Goal: Transaction & Acquisition: Purchase product/service

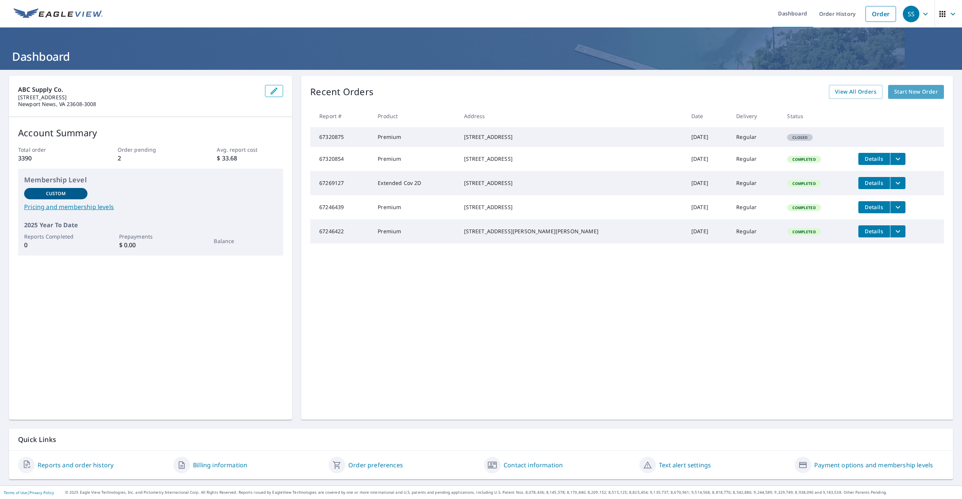
click at [903, 91] on span "Start New Order" at bounding box center [916, 91] width 44 height 9
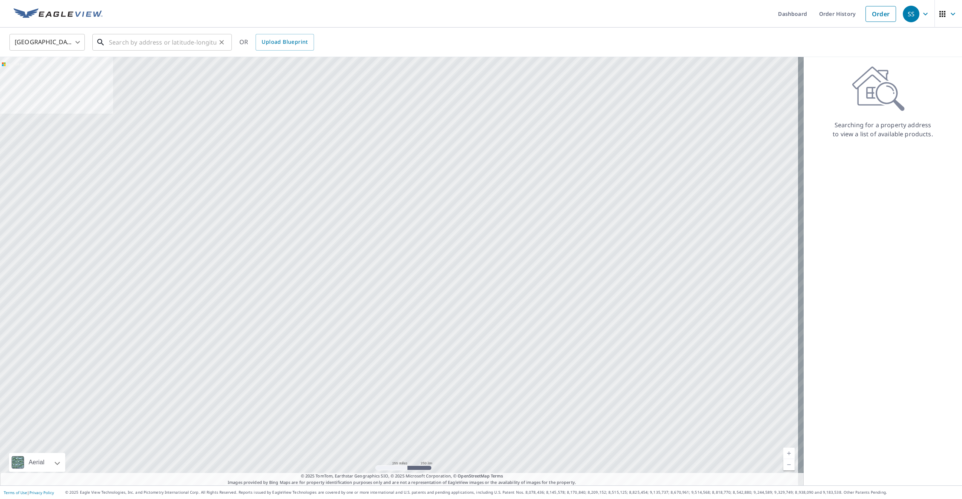
click at [153, 42] on input "text" at bounding box center [162, 42] width 107 height 21
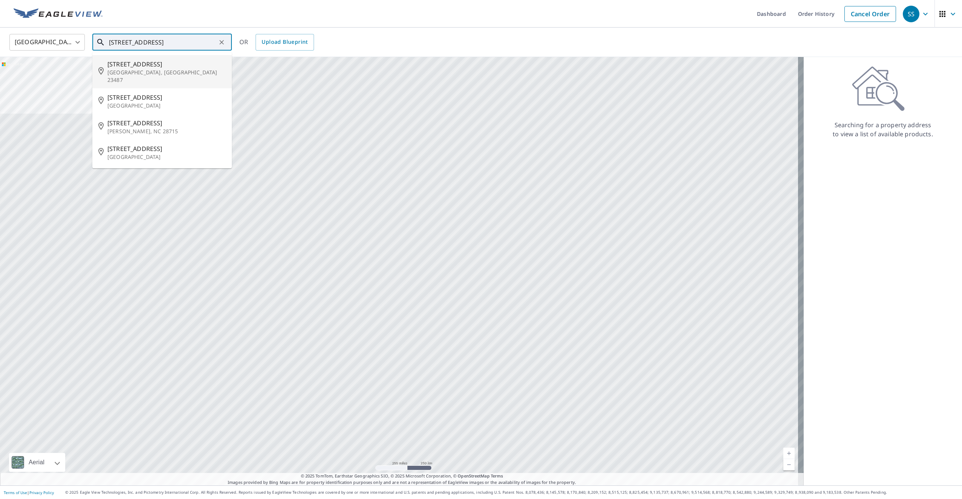
click at [115, 72] on p "[GEOGRAPHIC_DATA], [GEOGRAPHIC_DATA] 23487" at bounding box center [166, 76] width 118 height 15
type input "[STREET_ADDRESS]"
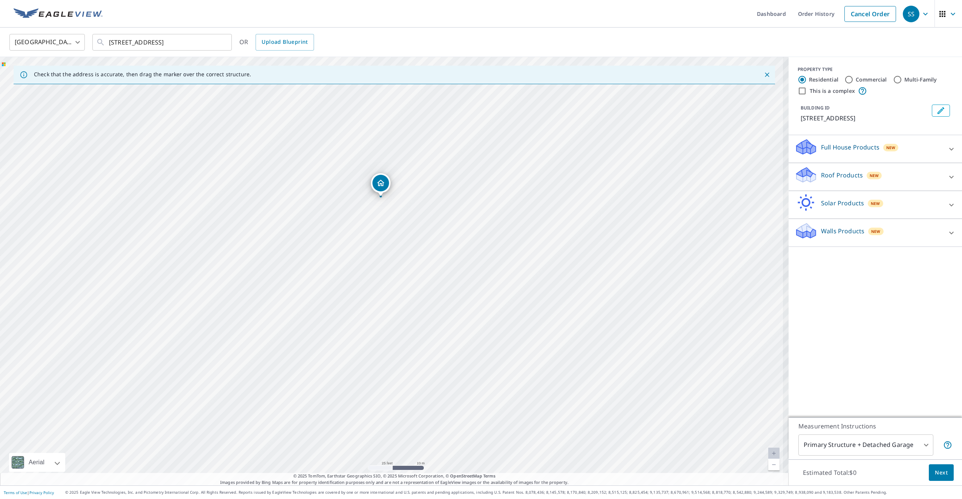
drag, startPoint x: 370, startPoint y: 203, endPoint x: 419, endPoint y: 308, distance: 115.6
click at [419, 308] on div "[STREET_ADDRESS]" at bounding box center [394, 271] width 789 height 428
click at [950, 177] on icon at bounding box center [952, 176] width 5 height 3
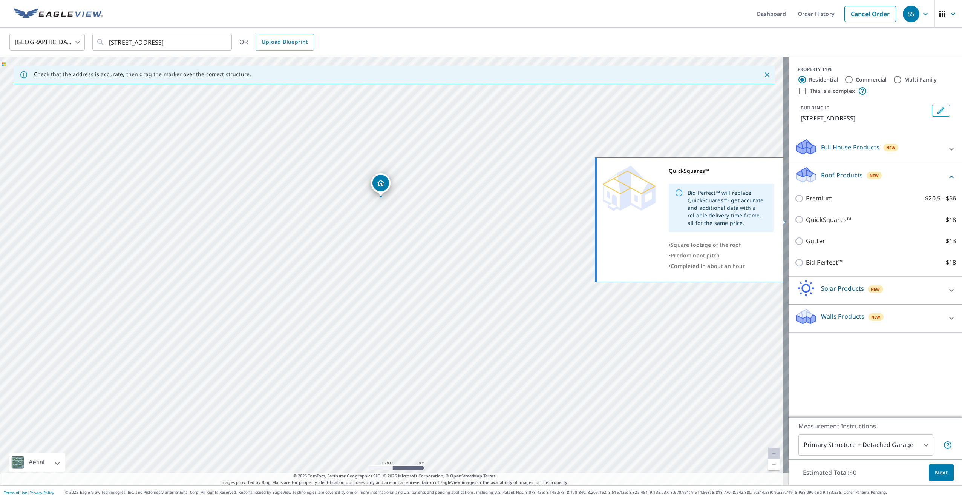
click at [795, 219] on input "QuickSquares™ $18" at bounding box center [800, 219] width 11 height 9
checkbox input "true"
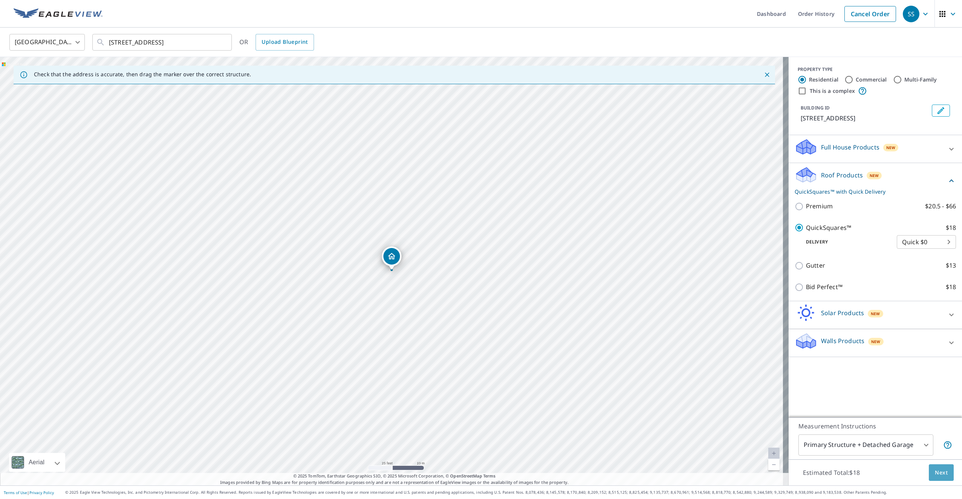
click at [936, 472] on span "Next" at bounding box center [941, 472] width 13 height 9
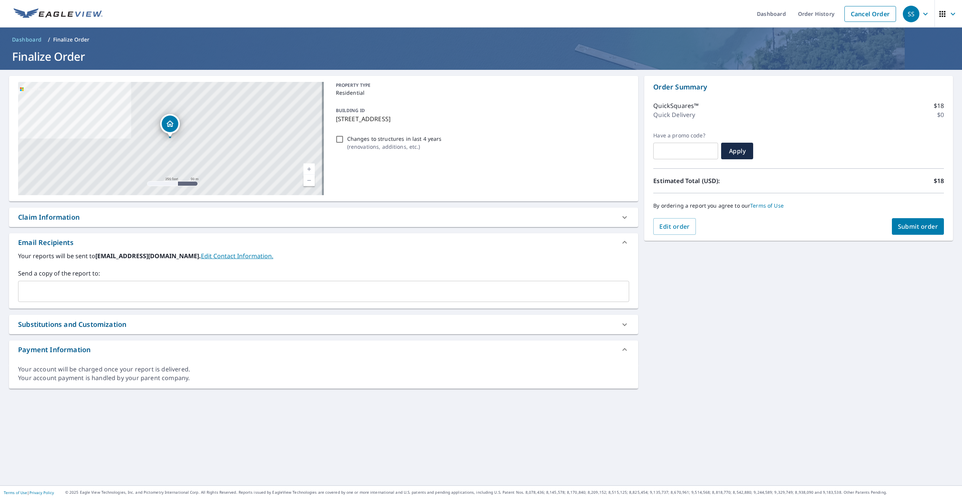
click at [46, 291] on input "text" at bounding box center [317, 291] width 593 height 14
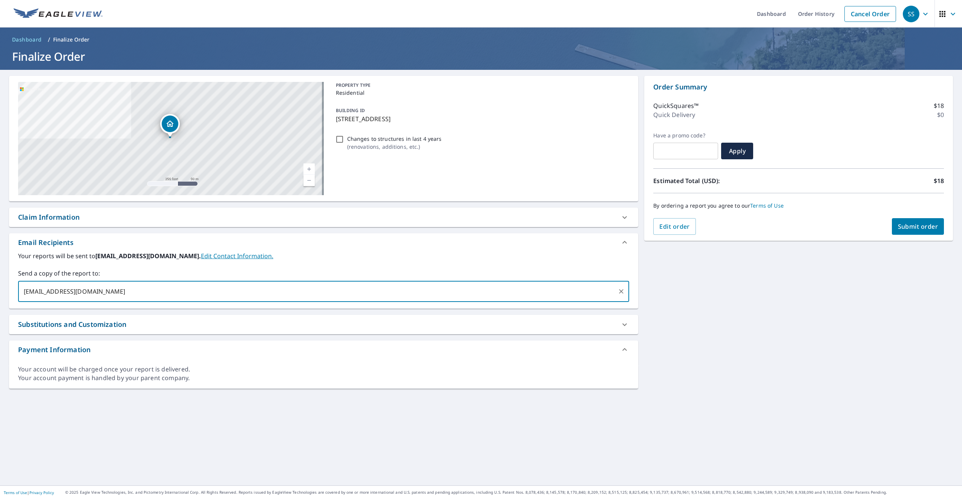
click at [35, 291] on input "[EMAIL_ADDRESS][DOMAIN_NAME]" at bounding box center [317, 291] width 593 height 14
type input "[EMAIL_ADDRESS][DOMAIN_NAME]"
click at [38, 291] on span "[EMAIL_ADDRESS][DOMAIN_NAME]" at bounding box center [68, 291] width 90 height 7
click at [110, 290] on icon at bounding box center [113, 291] width 6 height 8
type input "[EMAIL_ADDRESS][DOMAIN_NAME]"
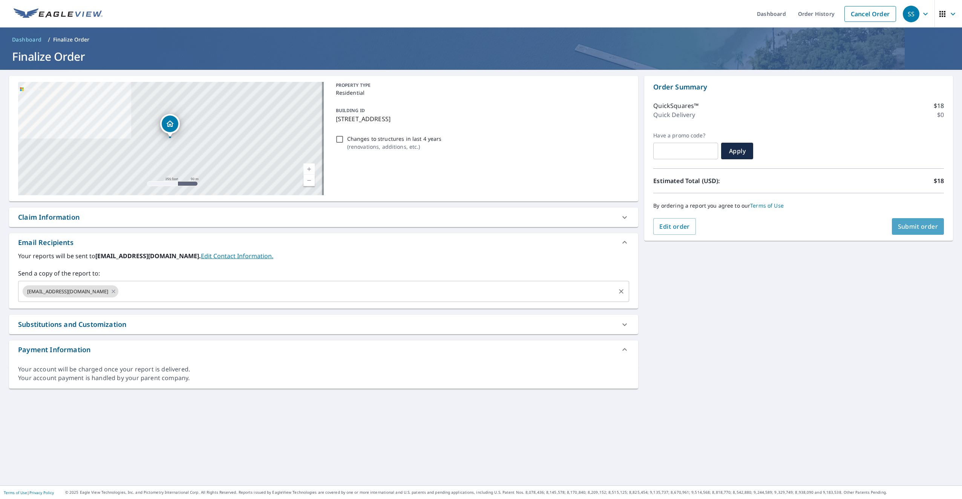
click at [913, 229] on span "Submit order" at bounding box center [918, 226] width 40 height 8
